Goal: Information Seeking & Learning: Find specific fact

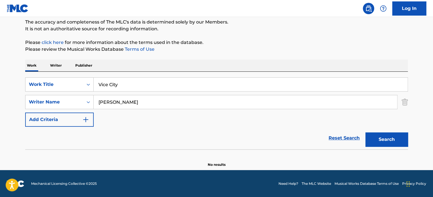
drag, startPoint x: 136, startPoint y: 82, endPoint x: 1, endPoint y: 104, distance: 137.1
click at [27, 88] on div "SearchWithCriteria485190c3-b722-469e-83b0-56e0f8582338 Work Title Vice City" at bounding box center [216, 84] width 383 height 14
paste input "1+1=1"
type input "1+1=1"
drag, startPoint x: 116, startPoint y: 102, endPoint x: 75, endPoint y: 104, distance: 40.3
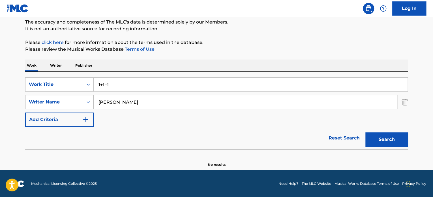
click at [77, 104] on div "SearchWithCriteria39eaf936-d3d2-487b-b6a6-1d99d145cd1e Writer Name Osorio Chavez" at bounding box center [216, 102] width 383 height 14
paste input "Rosero Serna"
click at [395, 142] on button "Search" at bounding box center [387, 139] width 42 height 14
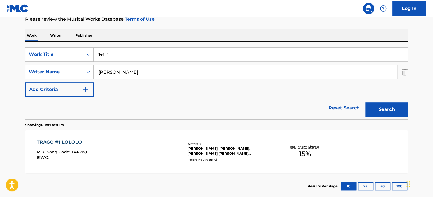
scroll to position [111, 0]
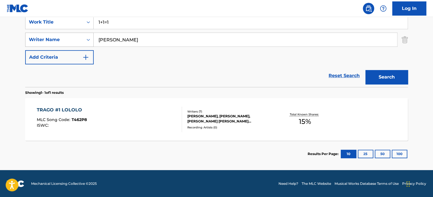
drag, startPoint x: 140, startPoint y: 43, endPoint x: 59, endPoint y: 45, distance: 81.0
click at [65, 42] on div "SearchWithCriteria39eaf936-d3d2-487b-b6a6-1d99d145cd1e Writer Name Rosero Serna" at bounding box center [216, 40] width 383 height 14
type input "Uran"
click at [366, 70] on button "Search" at bounding box center [387, 77] width 42 height 14
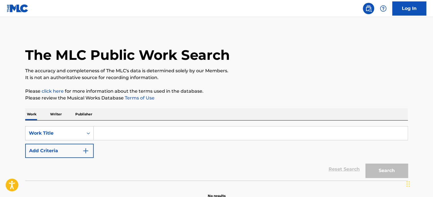
drag, startPoint x: 176, startPoint y: 134, endPoint x: 148, endPoint y: 143, distance: 29.3
click at [176, 134] on input "Search Form" at bounding box center [251, 133] width 314 height 14
paste input "El Altavoz [PERSON_NAME]"
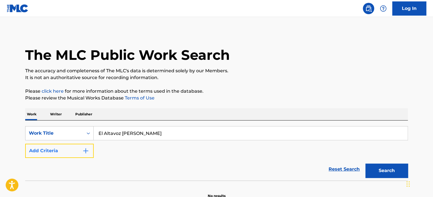
click at [82, 151] on button "Add Criteria" at bounding box center [59, 151] width 69 height 14
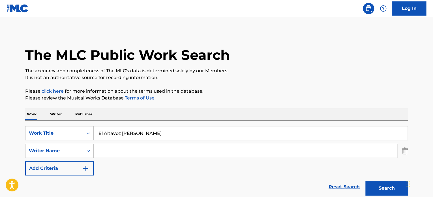
drag, startPoint x: 149, startPoint y: 134, endPoint x: 122, endPoint y: 133, distance: 26.4
click at [122, 133] on input "El Altavoz [PERSON_NAME]" at bounding box center [251, 133] width 314 height 14
type input "El Altavoz"
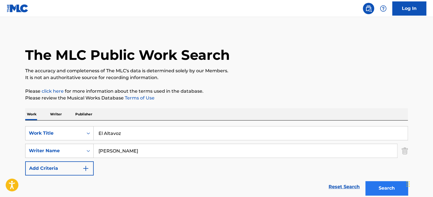
type input "[PERSON_NAME]"
click at [376, 190] on button "Search" at bounding box center [387, 188] width 42 height 14
drag, startPoint x: 134, startPoint y: 129, endPoint x: 61, endPoint y: 141, distance: 74.3
click at [84, 140] on div "SearchWithCriteria6853c175-0022-41af-8fe4-7f77990c207a Work Title El Altavoz" at bounding box center [216, 133] width 383 height 14
type input "El cajon [PERSON_NAME]"
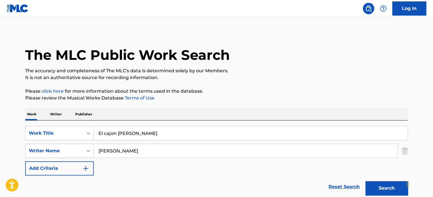
click at [366, 181] on button "Search" at bounding box center [387, 188] width 42 height 14
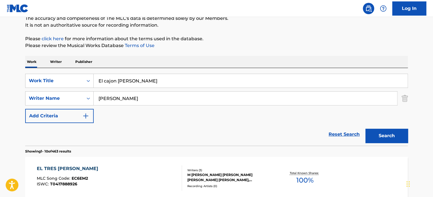
scroll to position [28, 0]
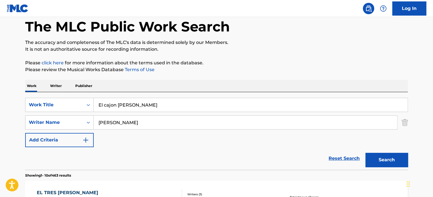
click at [396, 124] on input "[PERSON_NAME]" at bounding box center [246, 123] width 304 height 14
click at [405, 122] on img "Search Form" at bounding box center [405, 122] width 6 height 14
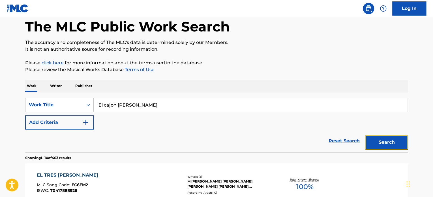
click at [390, 144] on button "Search" at bounding box center [387, 142] width 42 height 14
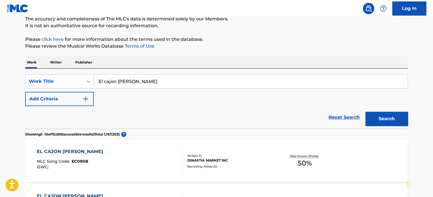
scroll to position [0, 0]
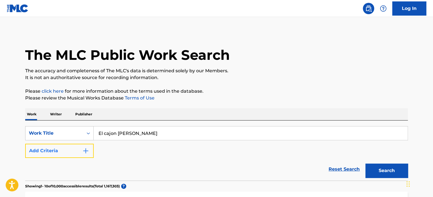
click at [70, 148] on button "Add Criteria" at bounding box center [59, 151] width 69 height 14
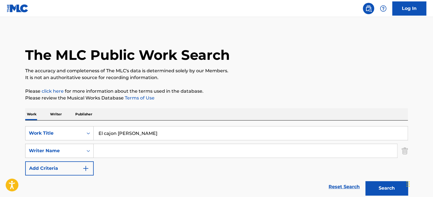
drag, startPoint x: 117, startPoint y: 149, endPoint x: 127, endPoint y: 151, distance: 10.4
click at [117, 149] on input "Search Form" at bounding box center [246, 151] width 304 height 14
paste input "[PERSON_NAME] [PERSON_NAME]"
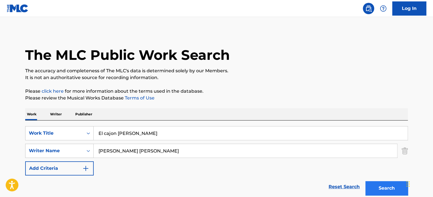
type input "[PERSON_NAME] [PERSON_NAME]"
click at [389, 187] on button "Search" at bounding box center [387, 188] width 42 height 14
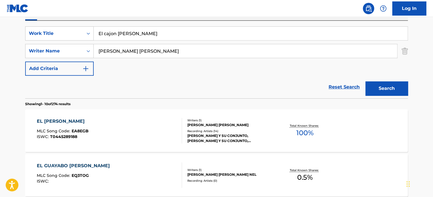
scroll to position [57, 0]
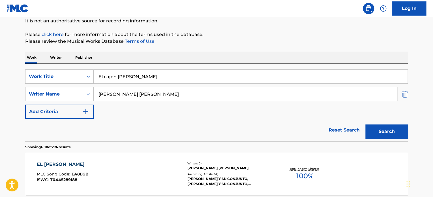
click at [403, 93] on img "Search Form" at bounding box center [405, 94] width 6 height 14
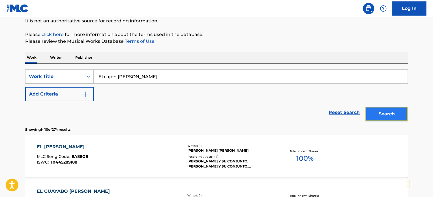
click at [389, 111] on button "Search" at bounding box center [387, 114] width 42 height 14
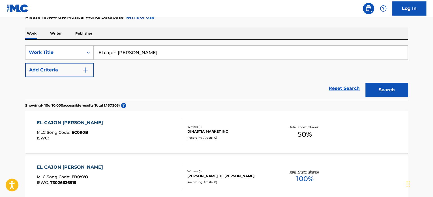
scroll to position [113, 0]
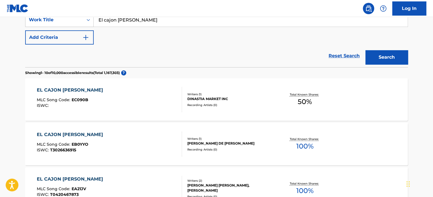
click at [234, 149] on div "Recording Artists ( 0 )" at bounding box center [230, 149] width 86 height 4
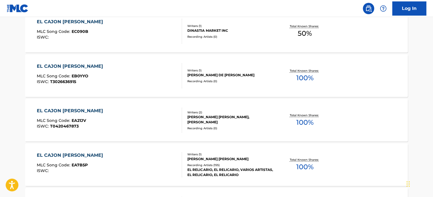
scroll to position [198, 0]
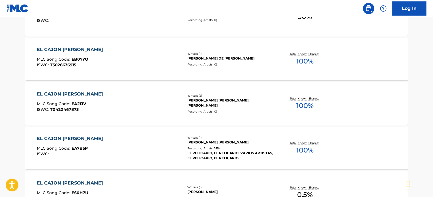
click at [224, 111] on div "Recording Artists ( 0 )" at bounding box center [230, 111] width 86 height 4
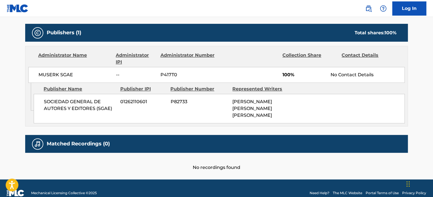
scroll to position [260, 0]
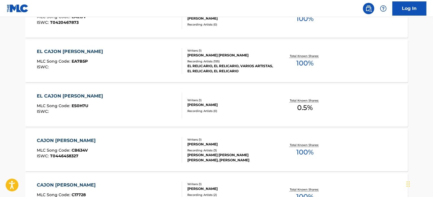
scroll to position [298, 0]
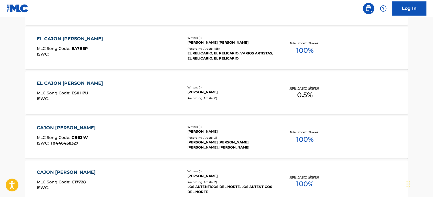
click at [243, 125] on div "Writers ( 1 )" at bounding box center [230, 127] width 86 height 4
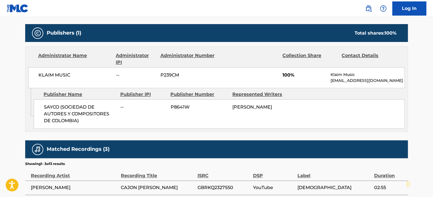
scroll to position [301, 0]
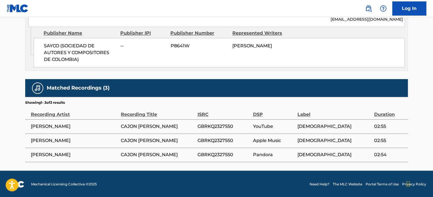
click at [313, 127] on span "[DEMOGRAPHIC_DATA]" at bounding box center [335, 126] width 74 height 7
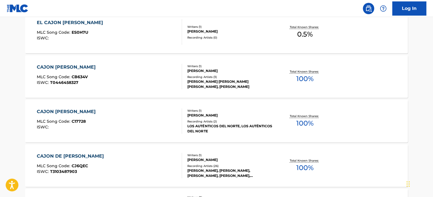
scroll to position [313, 0]
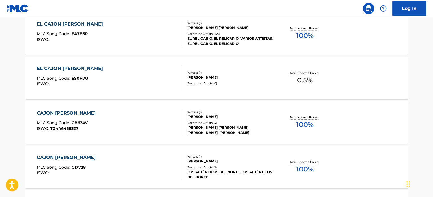
click at [215, 136] on div "CAJON [PERSON_NAME] MLC Song Code : CB634V ISWC : T0446458327 Writers ( 1 ) [PE…" at bounding box center [216, 122] width 383 height 42
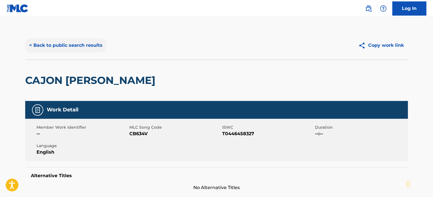
click at [74, 42] on button "< Back to public search results" at bounding box center [65, 45] width 81 height 14
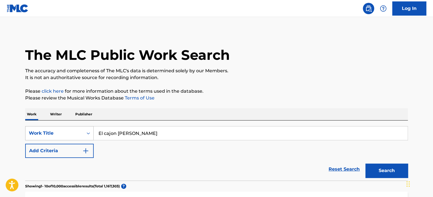
drag, startPoint x: 104, startPoint y: 133, endPoint x: 78, endPoint y: 134, distance: 25.8
click at [78, 133] on div "SearchWithCriteria6853c175-0022-41af-8fe4-7f77990c207a Work Title El cajon [PER…" at bounding box center [216, 133] width 383 height 14
type input "cajon [PERSON_NAME]"
click at [391, 169] on button "Search" at bounding box center [387, 170] width 42 height 14
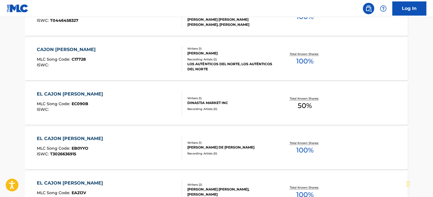
scroll to position [57, 0]
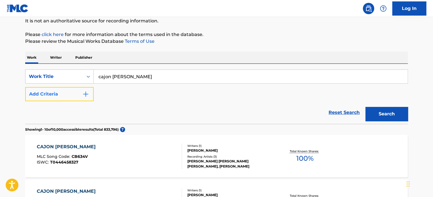
click at [78, 92] on button "Add Criteria" at bounding box center [59, 94] width 69 height 14
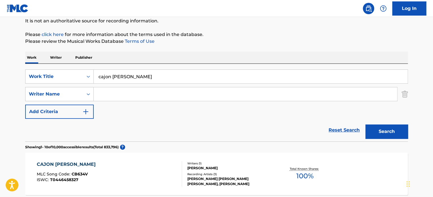
click at [114, 94] on input "Search Form" at bounding box center [246, 94] width 304 height 14
paste input "[PERSON_NAME]"
click at [366, 124] on button "Search" at bounding box center [387, 131] width 42 height 14
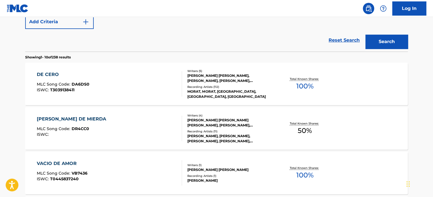
scroll to position [113, 0]
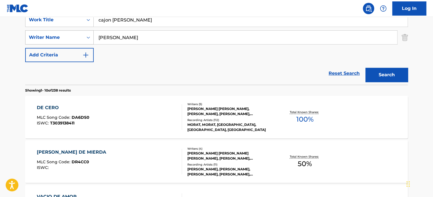
paste input "DINASTIA MARKET INC"
drag, startPoint x: 148, startPoint y: 43, endPoint x: 54, endPoint y: 41, distance: 94.0
click at [56, 40] on div "SearchWithCriteriaf2445705-4d05-444c-91d5-75106accc7d2 Writer Name DINASTIA MAR…" at bounding box center [216, 37] width 383 height 14
type input "DINASTIA MARKET INC"
click at [366, 68] on button "Search" at bounding box center [387, 75] width 42 height 14
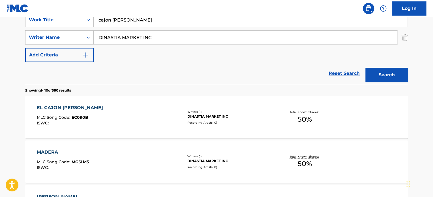
click at [165, 119] on div "EL CAJON [PERSON_NAME] MLC Song Code : EC090B ISWC :" at bounding box center [110, 116] width 146 height 25
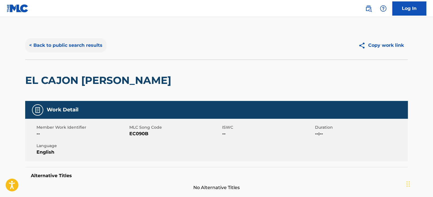
click at [66, 44] on button "< Back to public search results" at bounding box center [65, 45] width 81 height 14
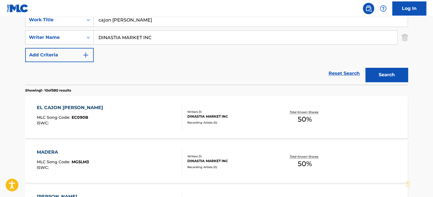
drag, startPoint x: 165, startPoint y: 44, endPoint x: 160, endPoint y: 42, distance: 5.8
click at [161, 42] on div "SearchWithCriteria6853c175-0022-41af-8fe4-7f77990c207a Work Title cajon [PERSON…" at bounding box center [216, 37] width 383 height 49
drag, startPoint x: 161, startPoint y: 37, endPoint x: 69, endPoint y: 35, distance: 91.2
click at [74, 35] on div "SearchWithCriteriaf2445705-4d05-444c-91d5-75106accc7d2 Writer Name DINASTIA MAR…" at bounding box center [216, 37] width 383 height 14
paste input "[PERSON_NAME] [PERSON_NAME]"
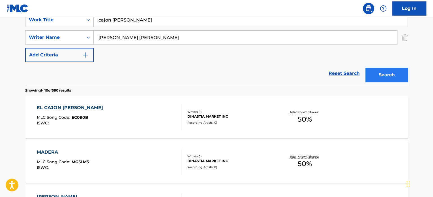
type input "[PERSON_NAME] [PERSON_NAME]"
click at [384, 69] on button "Search" at bounding box center [387, 75] width 42 height 14
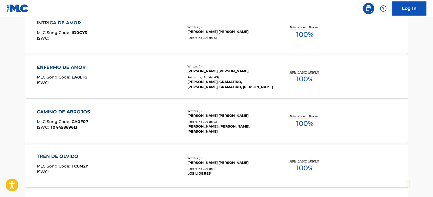
scroll to position [311, 0]
